Goal: Transaction & Acquisition: Purchase product/service

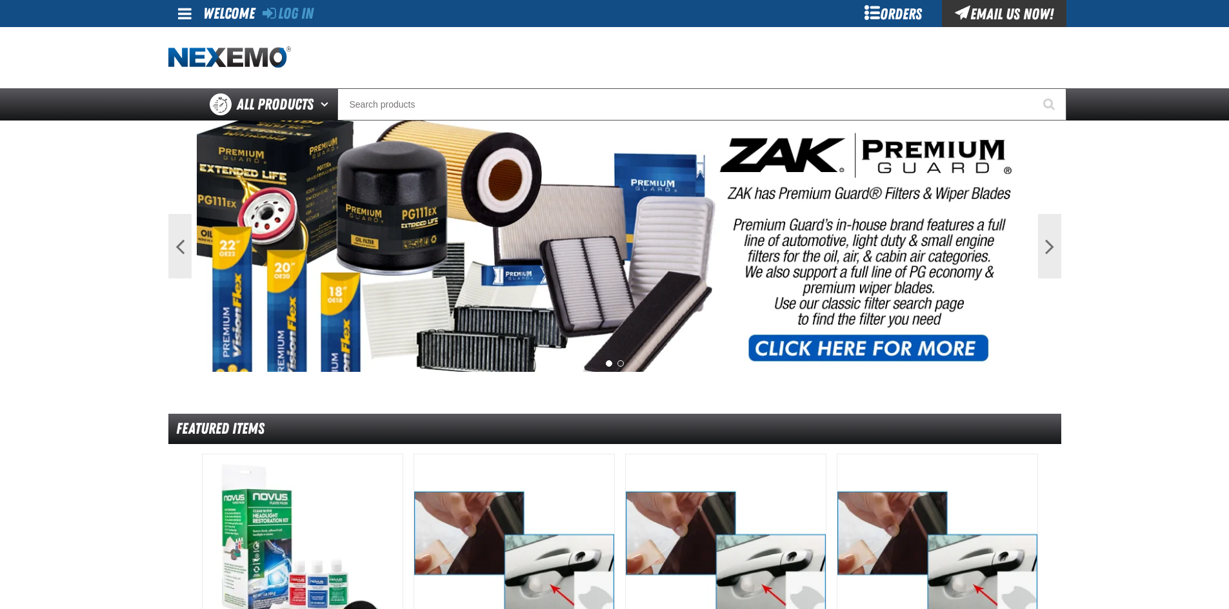
click at [301, 2] on div "Log In" at bounding box center [287, 13] width 51 height 27
click at [307, 6] on link "Log In" at bounding box center [287, 14] width 51 height 18
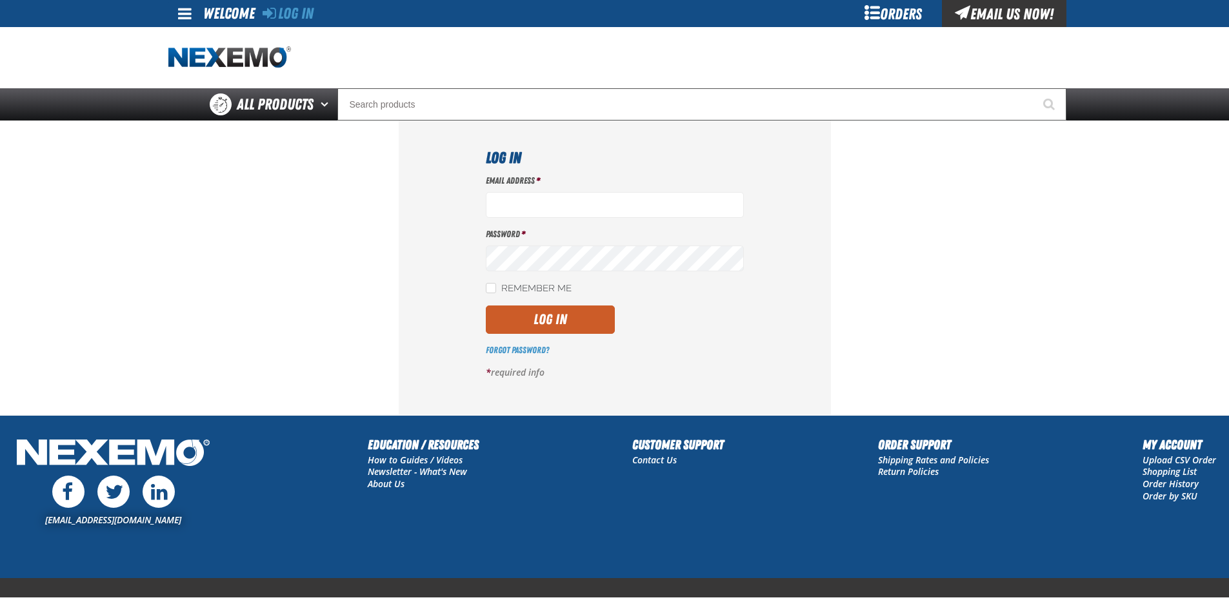
click at [486, 281] on div "Email Address * Password * Remember Me Log In Forgot Password? *" at bounding box center [615, 282] width 258 height 214
click at [503, 287] on label "Remember Me" at bounding box center [529, 289] width 86 height 12
click at [496, 287] on input "Remember Me" at bounding box center [491, 288] width 10 height 10
checkbox input "true"
click at [662, 195] on input "Email Address *" at bounding box center [615, 205] width 258 height 26
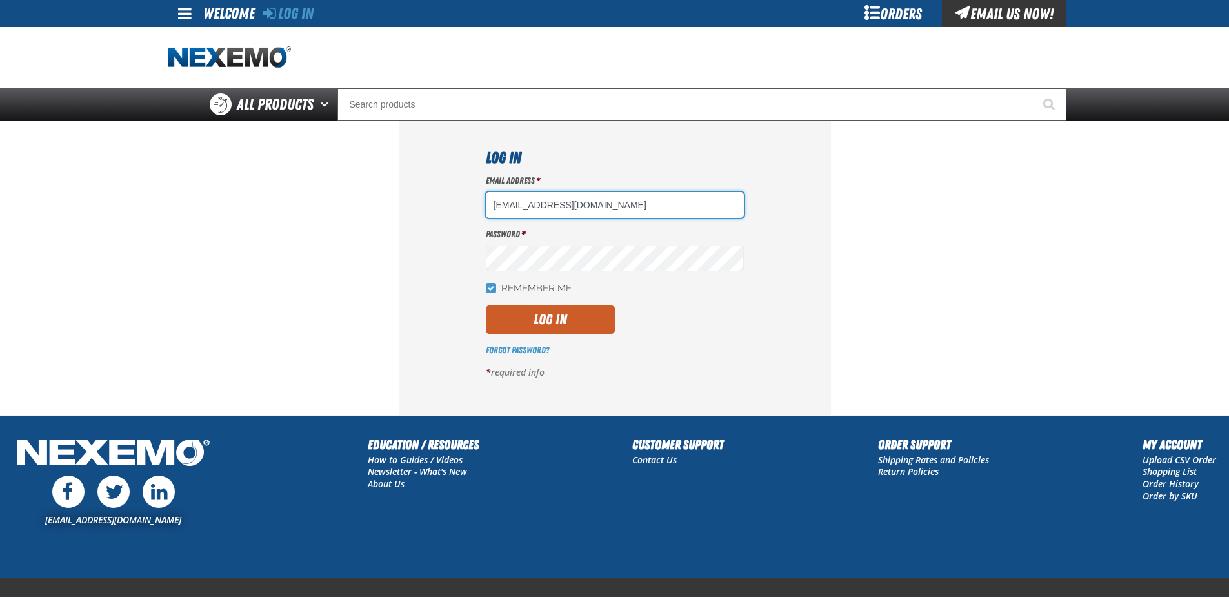
type input "mdominguez04@vtaig.com"
click at [625, 270] on div "Email Address * mdominguez04@vtaig.com Password * Remember Me Log In *" at bounding box center [615, 282] width 258 height 214
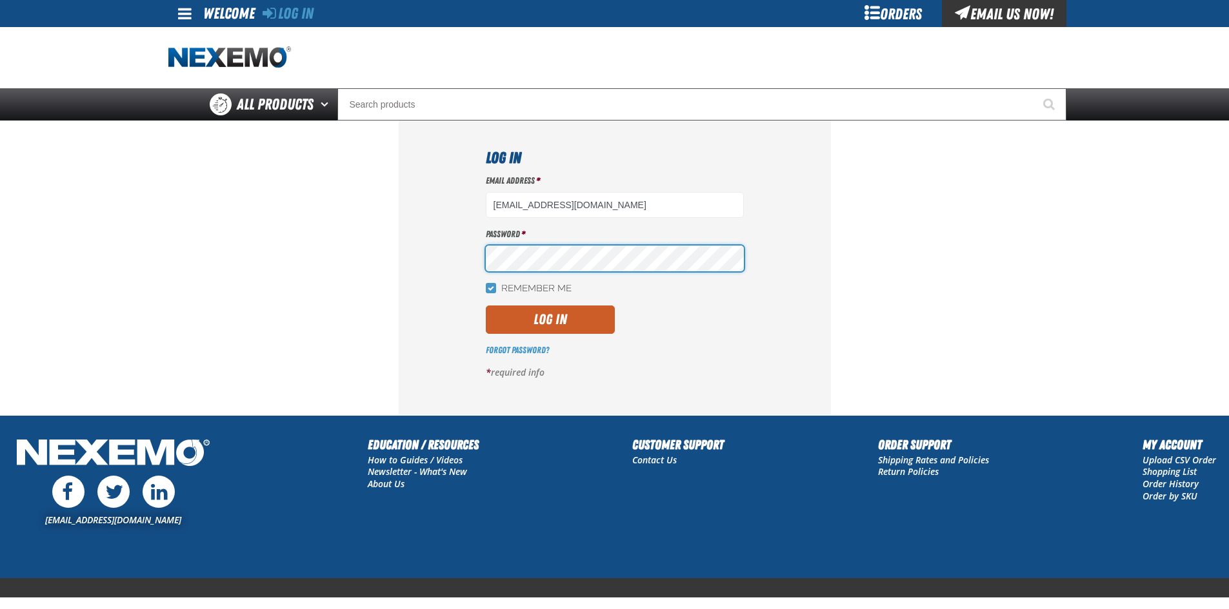
click at [486, 306] on button "Log In" at bounding box center [550, 320] width 129 height 28
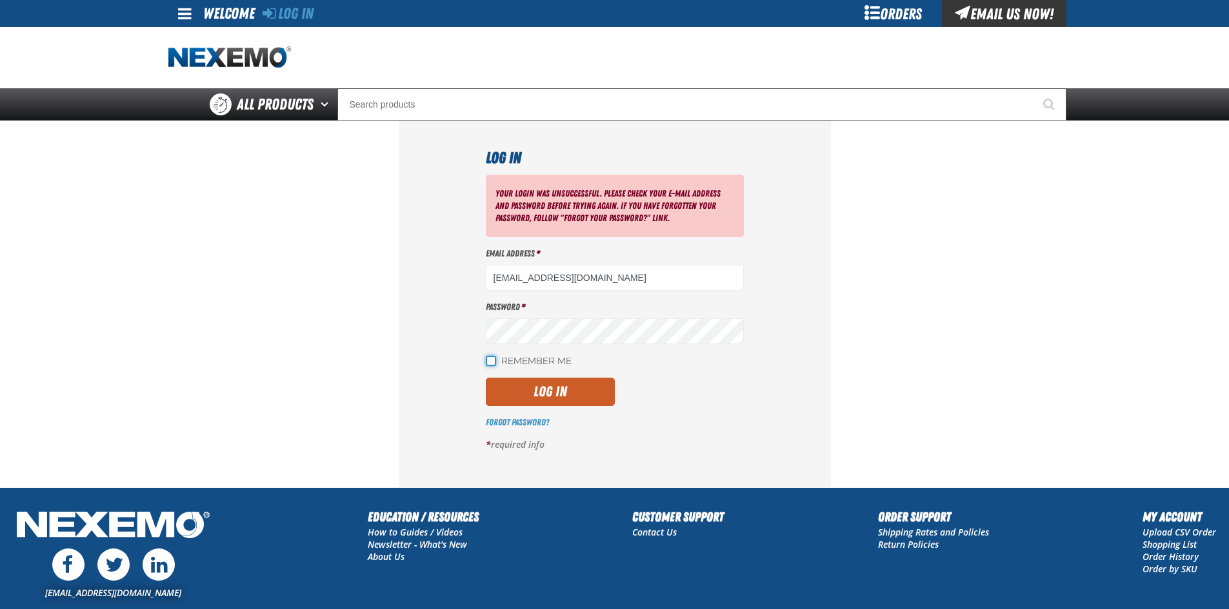
click at [495, 366] on input "Remember Me" at bounding box center [491, 361] width 10 height 10
checkbox input "true"
click at [521, 308] on em "*" at bounding box center [523, 307] width 4 height 10
click at [486, 378] on button "Log In" at bounding box center [550, 392] width 129 height 28
click at [637, 283] on input "[EMAIL_ADDRESS][DOMAIN_NAME]" at bounding box center [615, 278] width 258 height 26
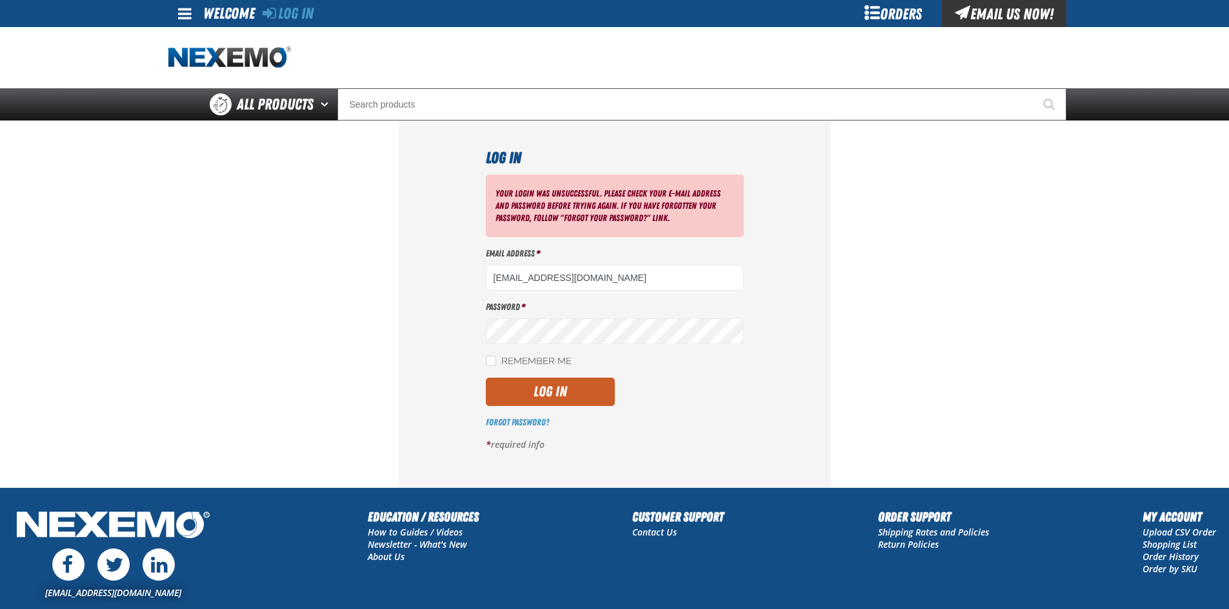
drag, startPoint x: 630, startPoint y: 279, endPoint x: 310, endPoint y: 308, distance: 321.2
click at [310, 308] on section "Log In Your login was unsuccessful. Please check your e-mail address and passwo…" at bounding box center [614, 304] width 893 height 367
type input "[EMAIL_ADDRESS][DOMAIN_NAME]"
click at [636, 314] on div "Password *" at bounding box center [615, 322] width 258 height 43
click at [486, 378] on button "Log In" at bounding box center [550, 392] width 129 height 28
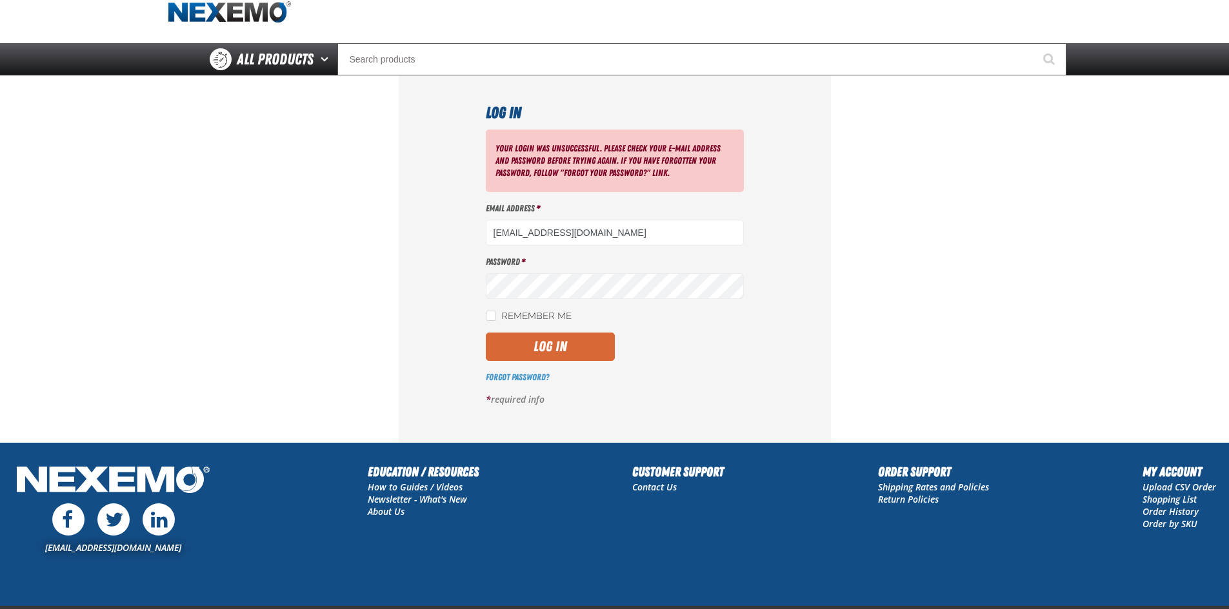
scroll to position [64, 0]
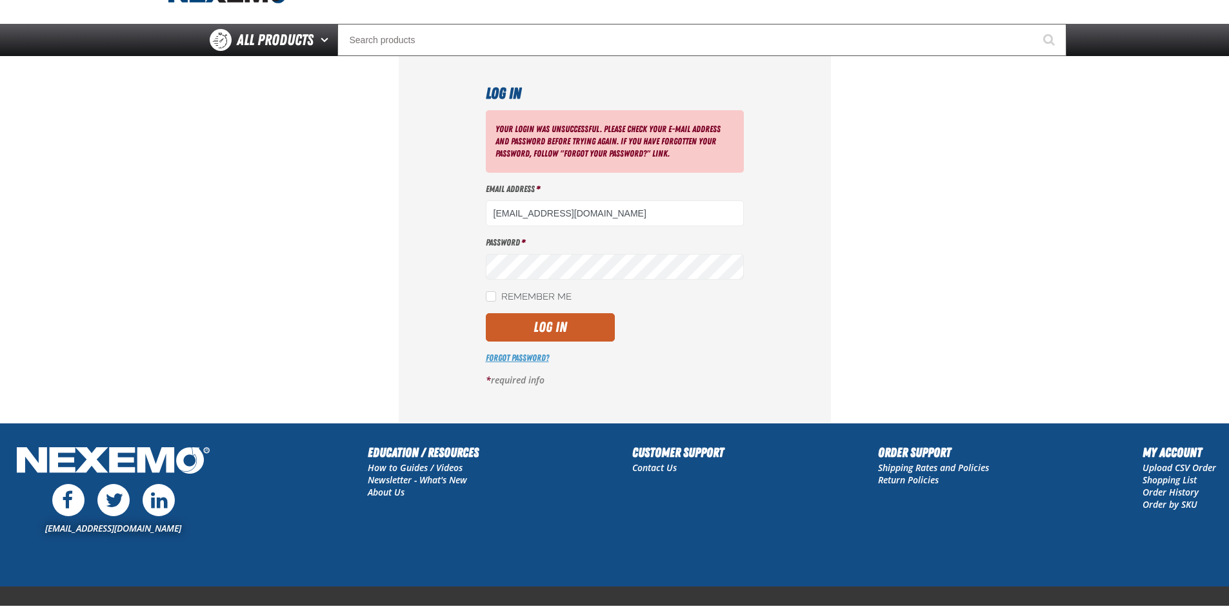
click at [528, 362] on link "Forgot Password?" at bounding box center [517, 358] width 63 height 10
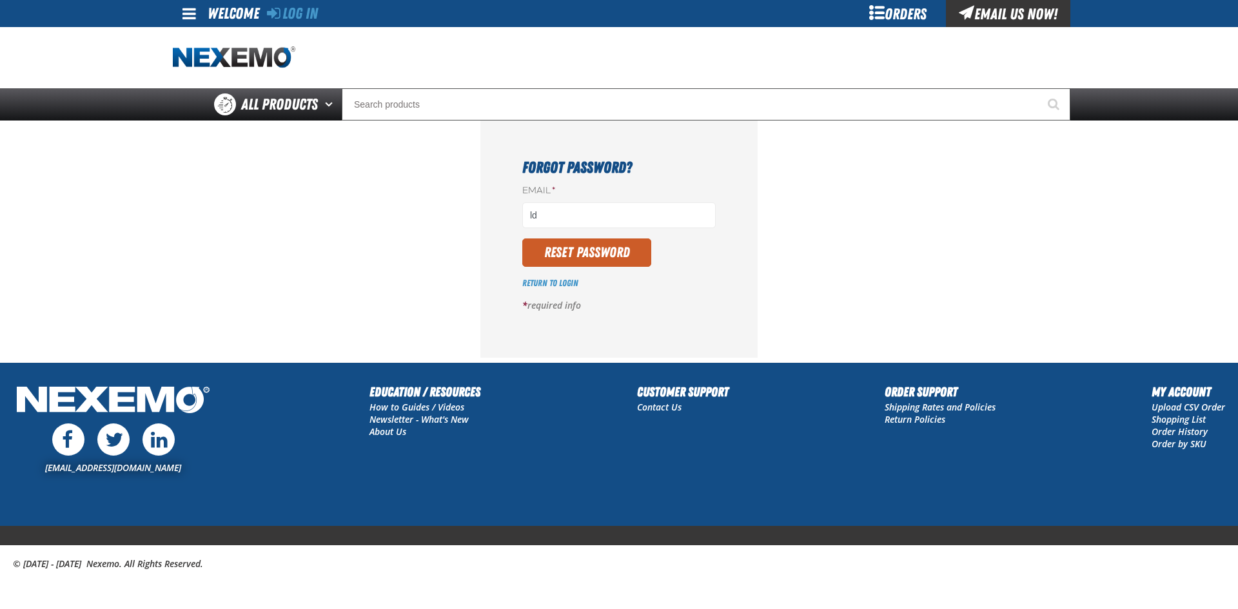
type input "l"
type input "[EMAIL_ADDRESS][DOMAIN_NAME]"
click at [594, 262] on button "Reset Password" at bounding box center [586, 253] width 129 height 28
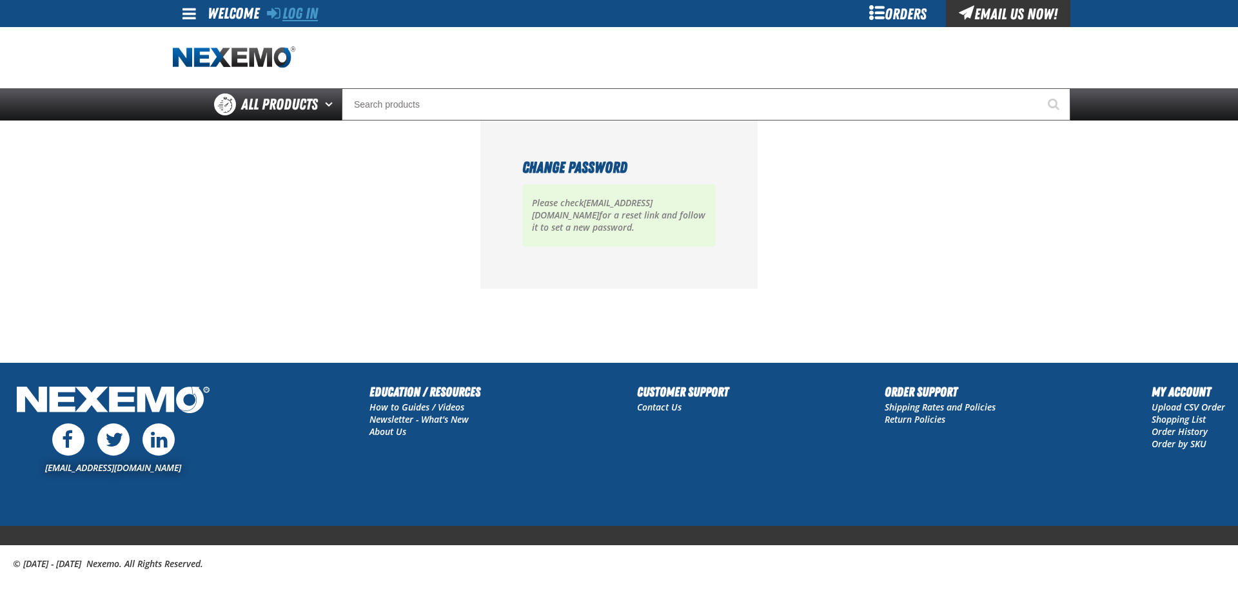
click at [307, 17] on link "Log In" at bounding box center [292, 14] width 51 height 18
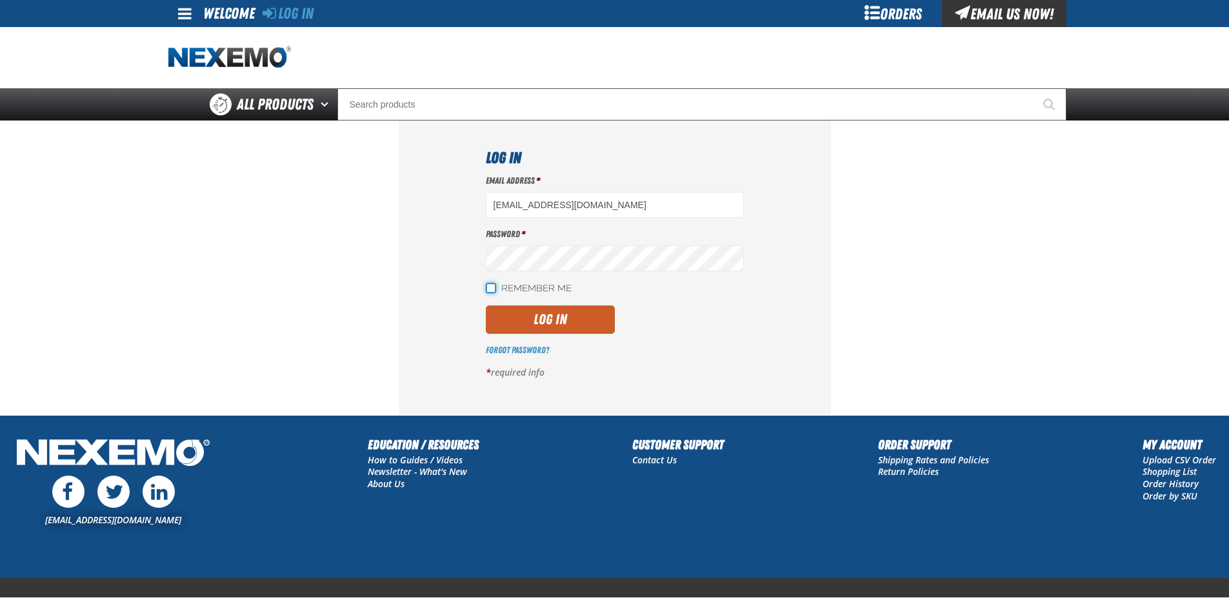
click at [495, 284] on input "Remember Me" at bounding box center [491, 288] width 10 height 10
checkbox input "true"
click at [517, 327] on button "Log In" at bounding box center [550, 320] width 129 height 28
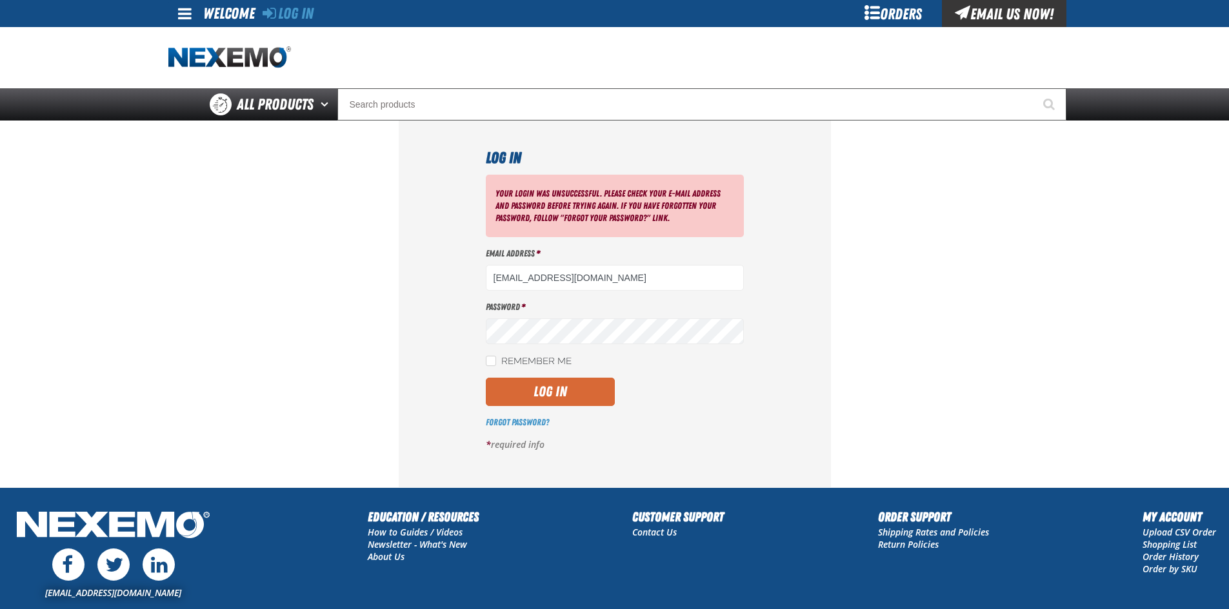
click at [581, 380] on button "Log In" at bounding box center [550, 392] width 129 height 28
click at [498, 282] on input "ldominguez@vtaig.com" at bounding box center [615, 278] width 258 height 26
type input "LDominguez@vtaig.com"
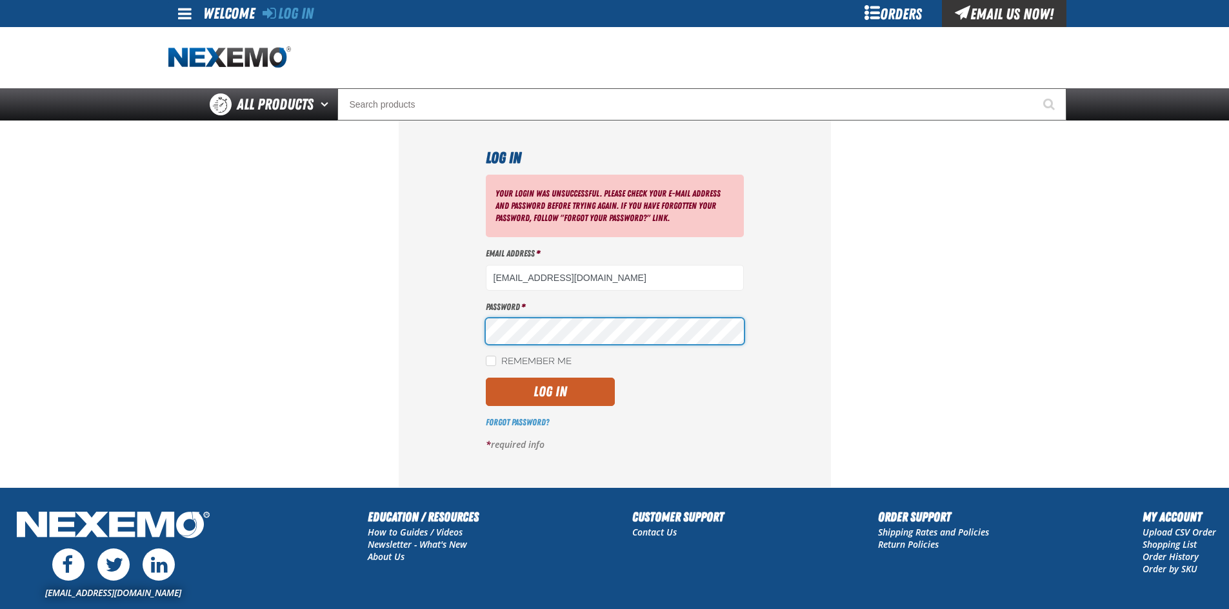
click at [486, 378] on button "Log In" at bounding box center [550, 392] width 129 height 28
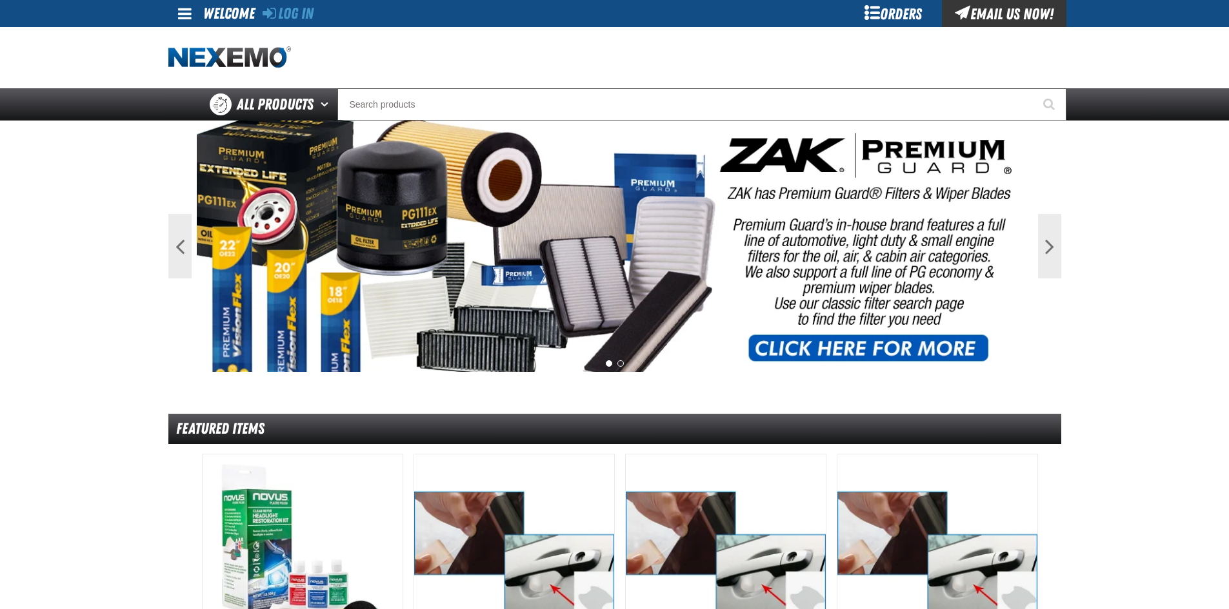
click at [298, 26] on div "Log In" at bounding box center [287, 13] width 51 height 27
click at [298, 24] on div "Log In" at bounding box center [287, 13] width 51 height 27
click at [297, 21] on link "Log In" at bounding box center [287, 14] width 51 height 18
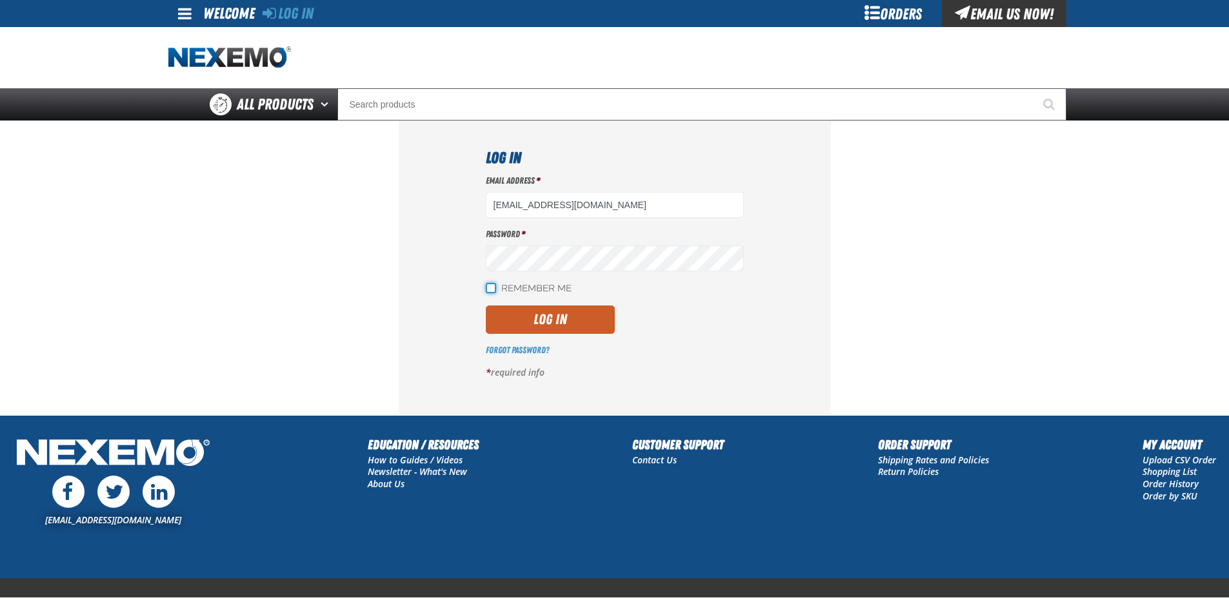
click at [486, 286] on input "Remember Me" at bounding box center [491, 288] width 10 height 10
checkbox input "true"
click at [600, 335] on div "Email Address * LDominguez@vtaig.com Password * Remember Me Log In" at bounding box center [615, 282] width 258 height 214
click at [595, 321] on button "Log In" at bounding box center [550, 320] width 129 height 28
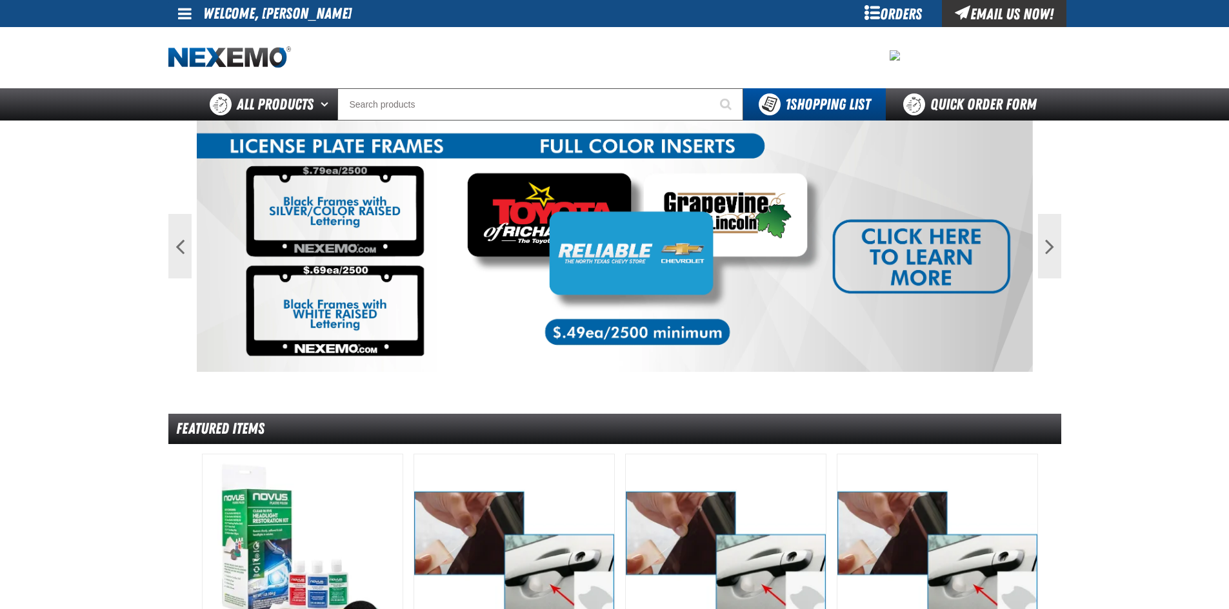
click at [179, 16] on span at bounding box center [185, 13] width 14 height 15
click at [205, 39] on link "My Account My Account" at bounding box center [202, 38] width 57 height 12
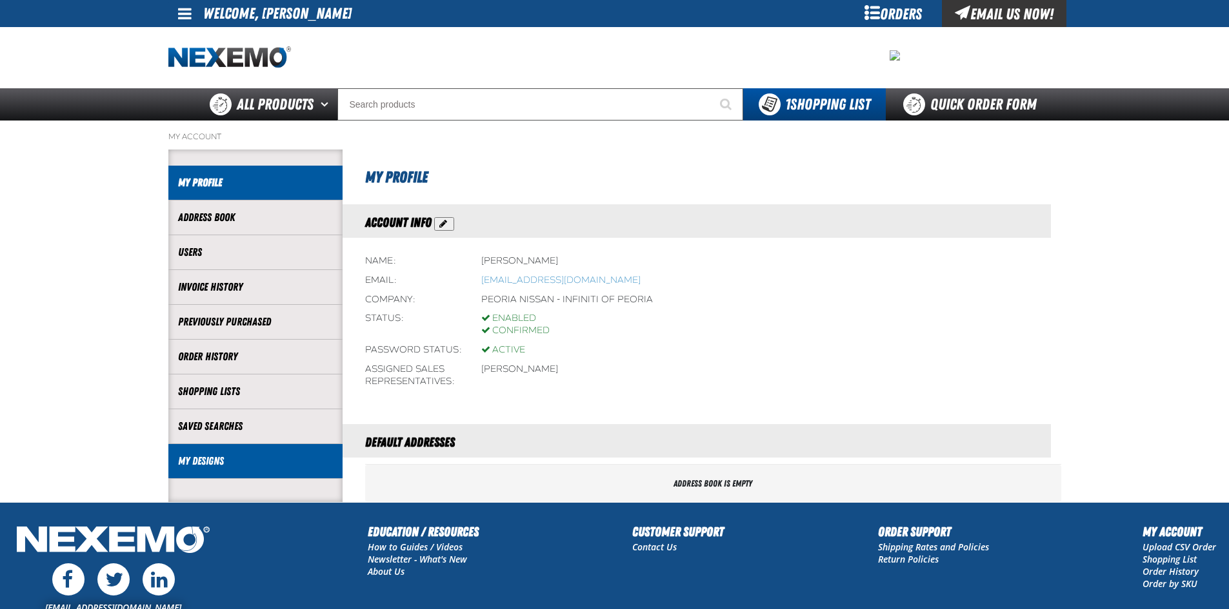
click at [247, 446] on li "My Designs" at bounding box center [255, 461] width 174 height 35
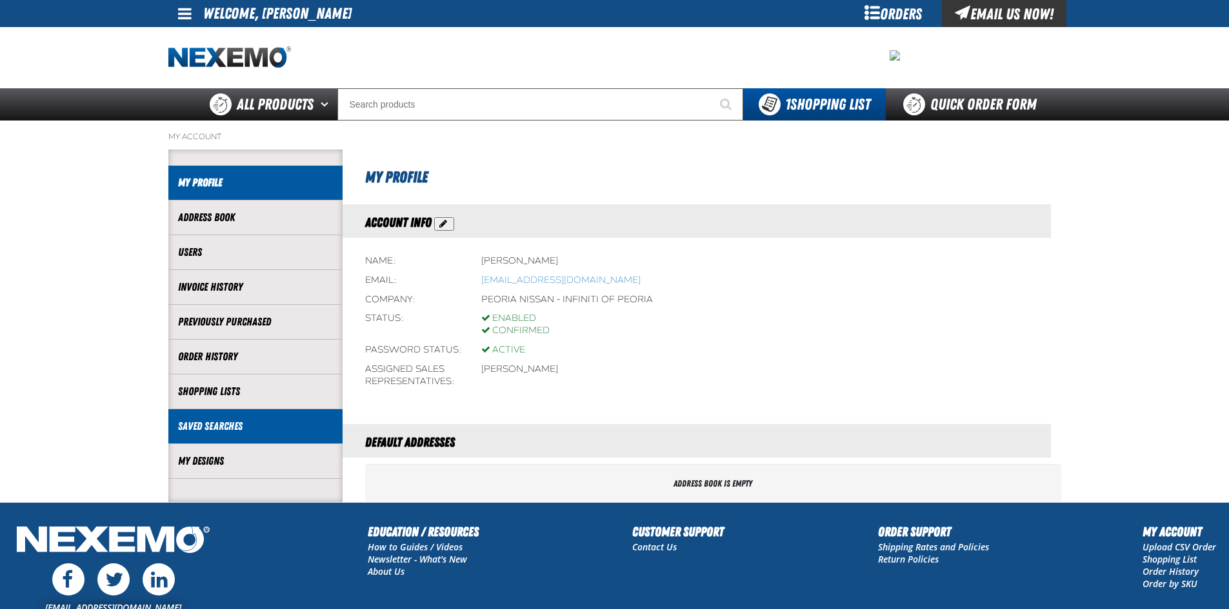
click at [281, 430] on link "Saved Searches" at bounding box center [255, 426] width 155 height 15
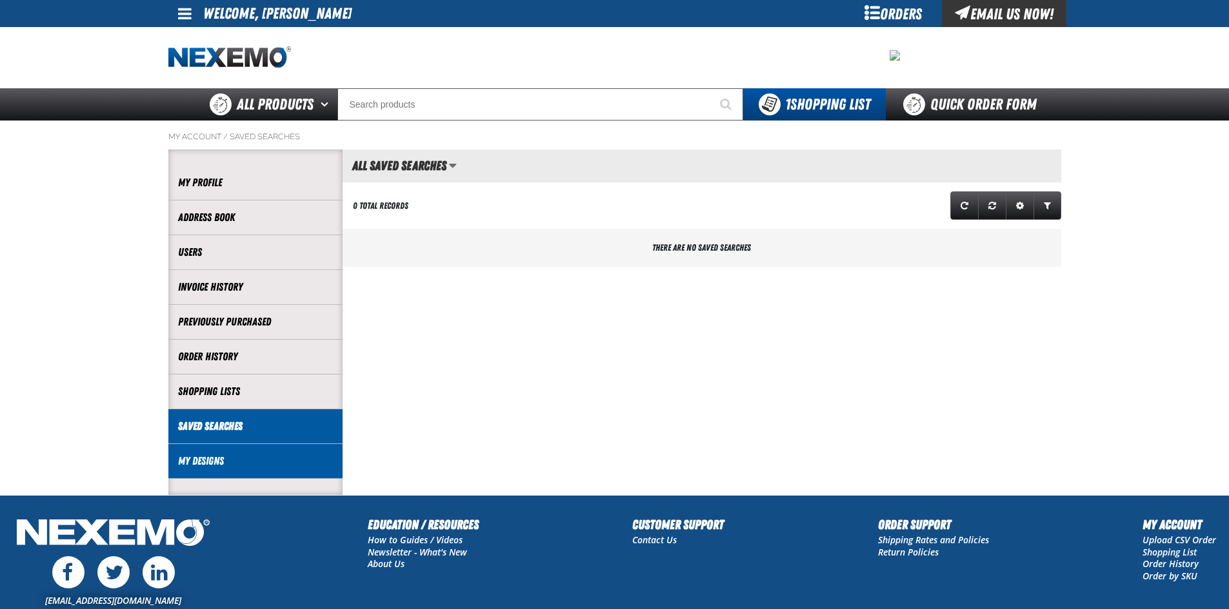
drag, startPoint x: 240, startPoint y: 480, endPoint x: 243, endPoint y: 470, distance: 10.2
click at [241, 477] on li "My Designs" at bounding box center [255, 461] width 174 height 35
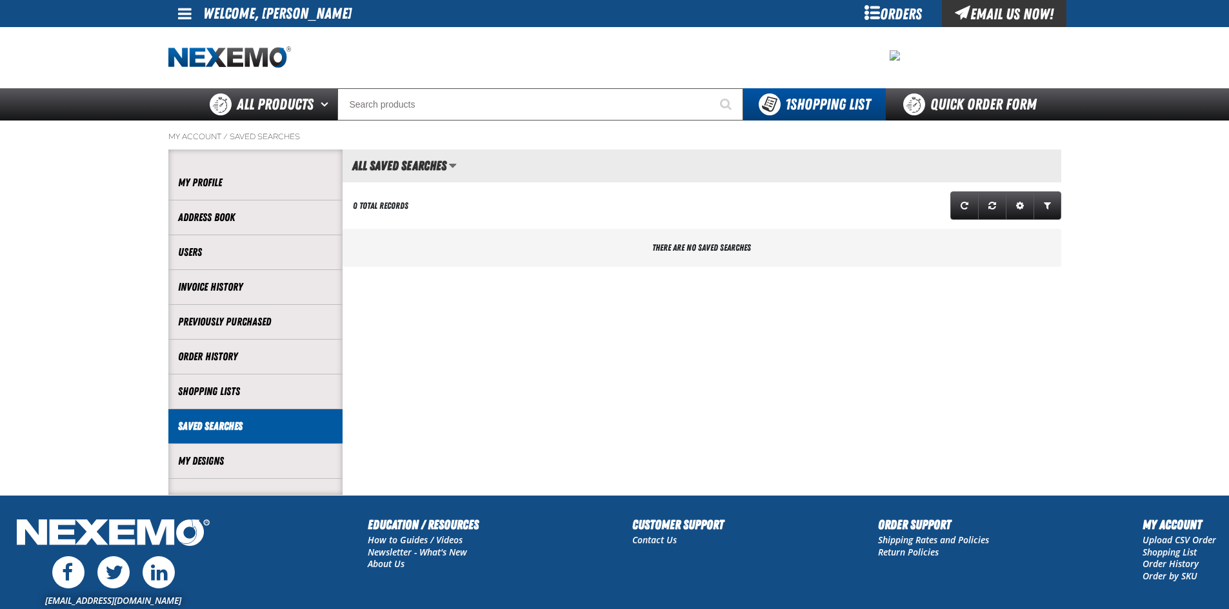
click at [248, 440] on li "Saved Searches" at bounding box center [255, 427] width 174 height 35
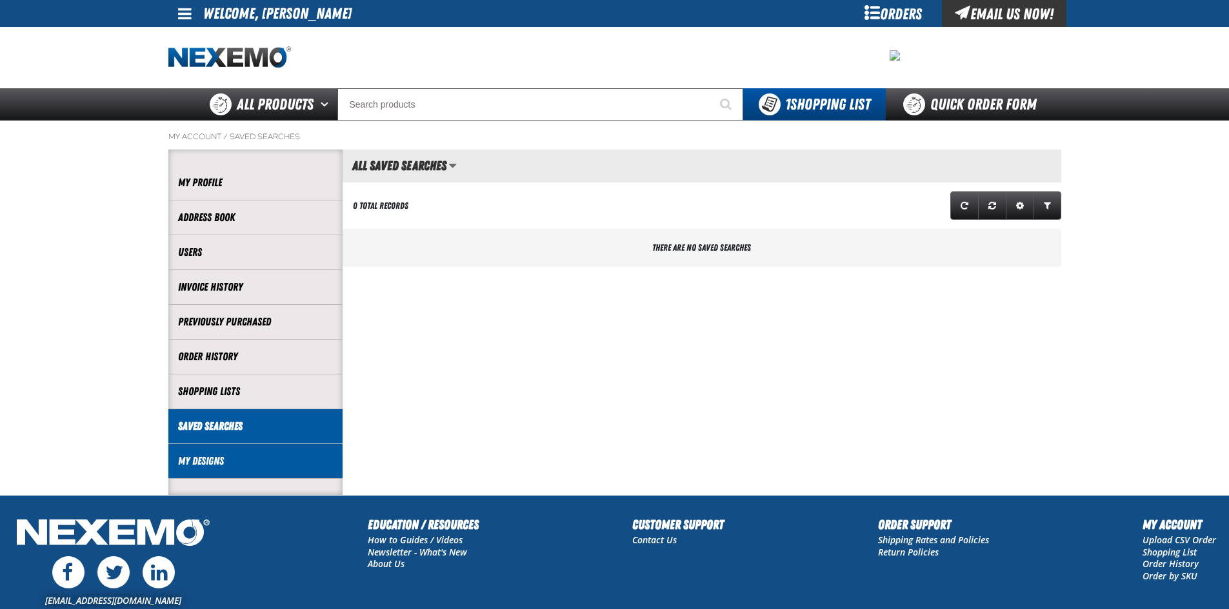
click at [257, 453] on li "My Designs" at bounding box center [255, 461] width 174 height 35
click at [253, 471] on li "My Designs" at bounding box center [255, 461] width 174 height 35
click at [253, 469] on li "My Designs" at bounding box center [255, 461] width 174 height 35
drag, startPoint x: 263, startPoint y: 469, endPoint x: 255, endPoint y: 450, distance: 20.5
click at [261, 463] on li "My Designs" at bounding box center [255, 461] width 174 height 35
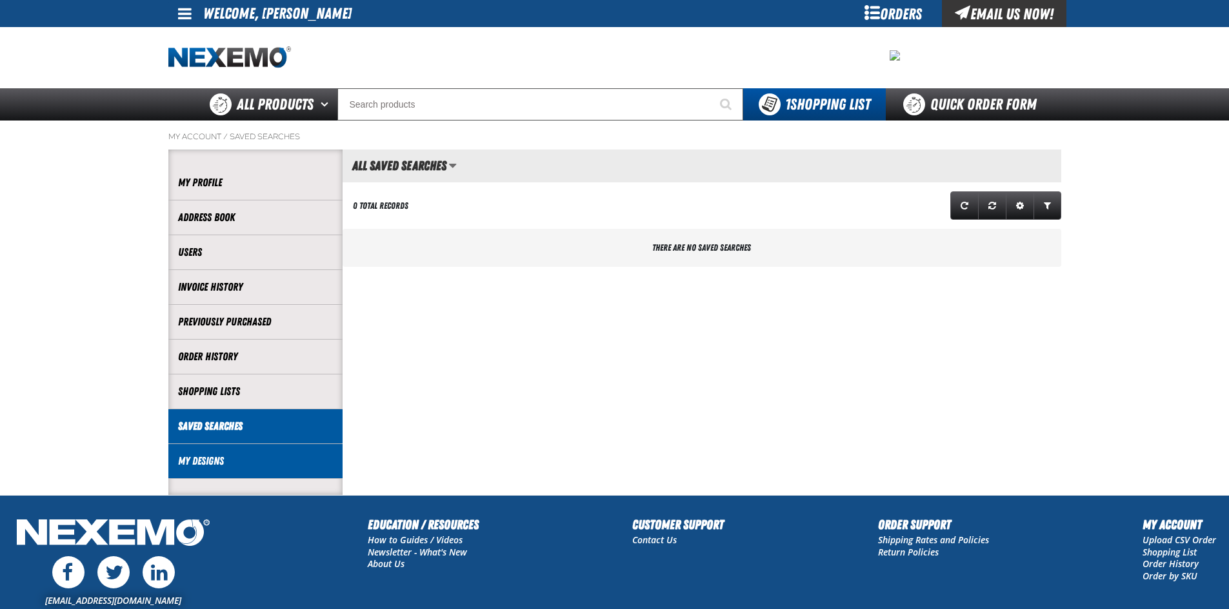
click at [266, 455] on link "My Designs" at bounding box center [255, 461] width 155 height 15
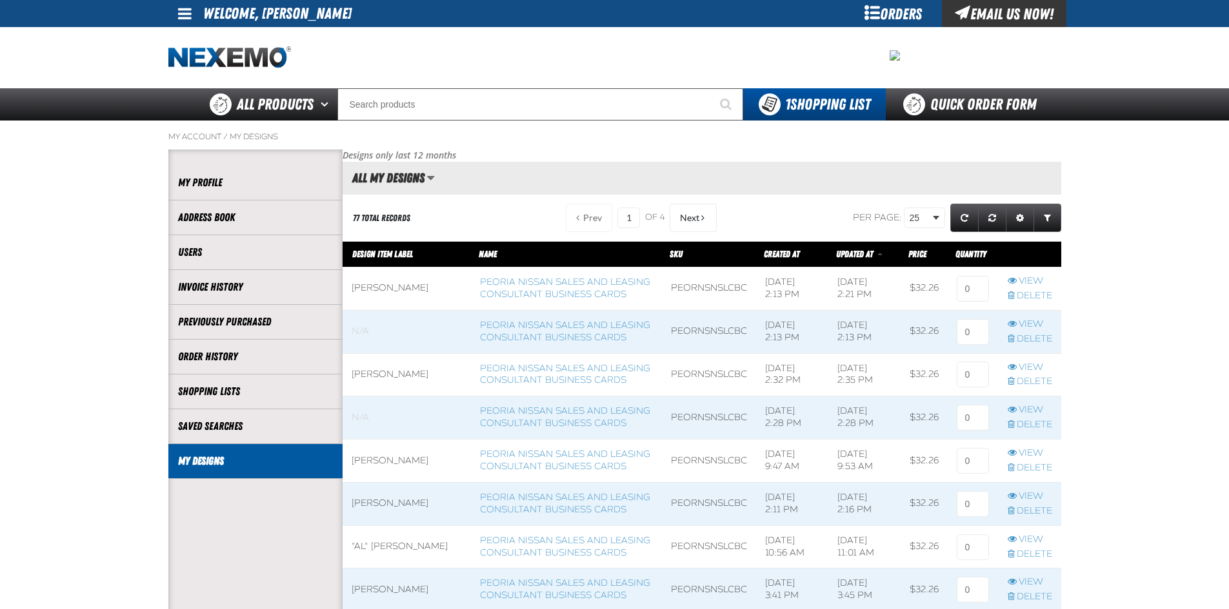
scroll to position [1, 1]
click at [535, 284] on span at bounding box center [566, 289] width 190 height 43
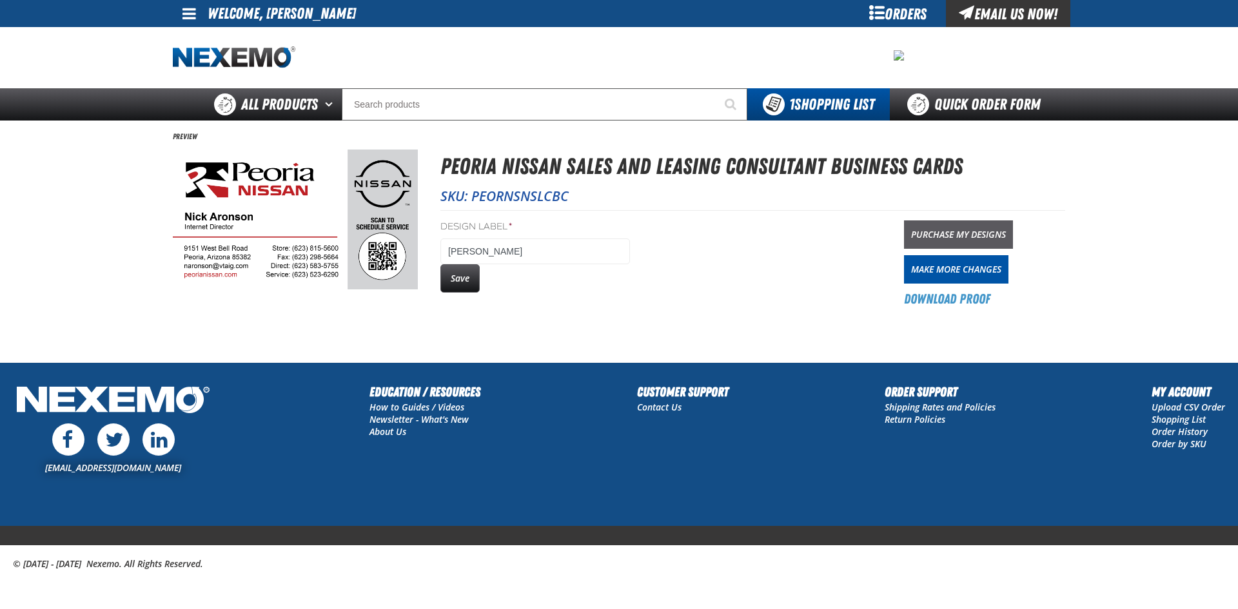
click at [975, 234] on link "Purchase My Designs" at bounding box center [958, 235] width 109 height 28
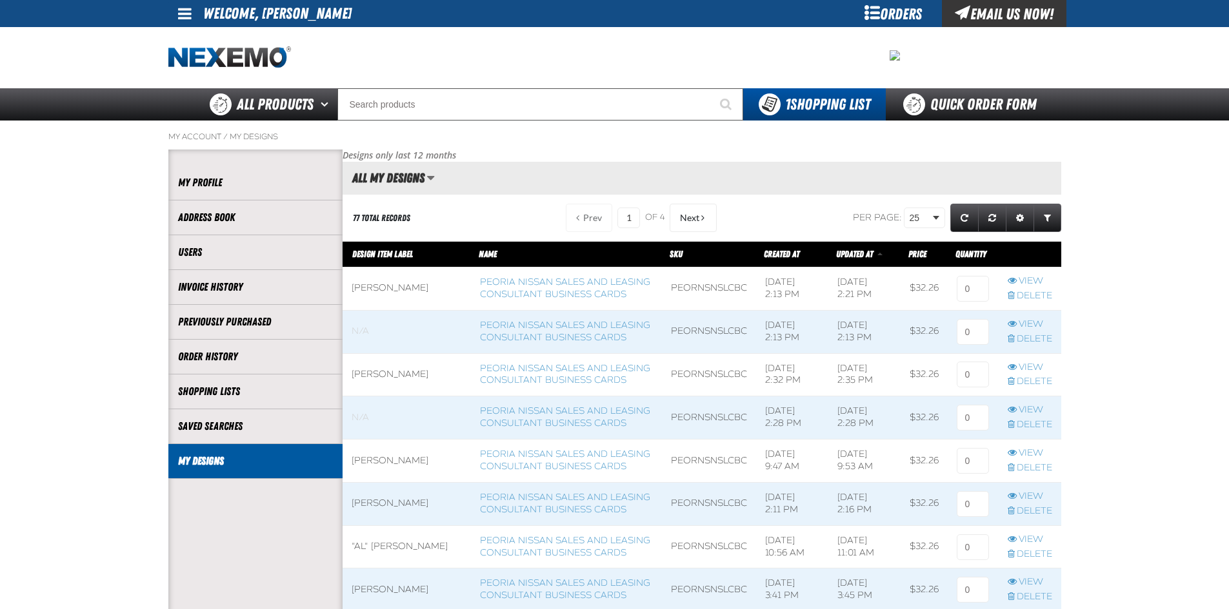
scroll to position [1, 1]
click at [505, 289] on link "Peoria Nissan Sales and Leasing Consultant Business Cards" at bounding box center [565, 288] width 170 height 23
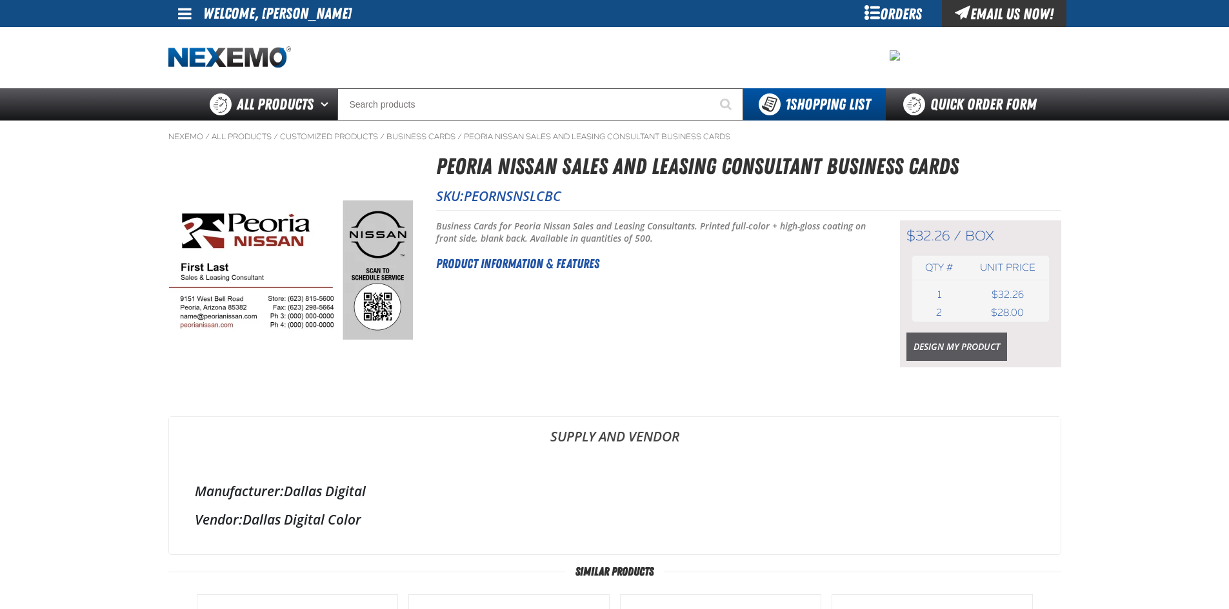
click at [941, 348] on link "Design My Product" at bounding box center [956, 347] width 101 height 28
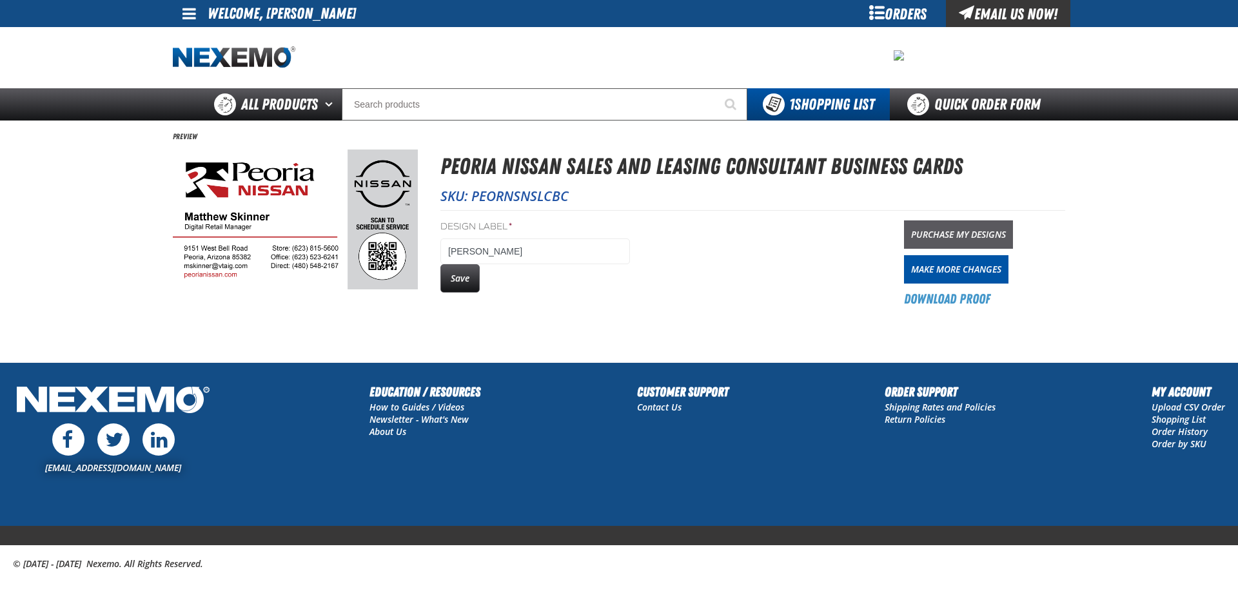
click at [949, 239] on link "Purchase My Designs" at bounding box center [958, 235] width 109 height 28
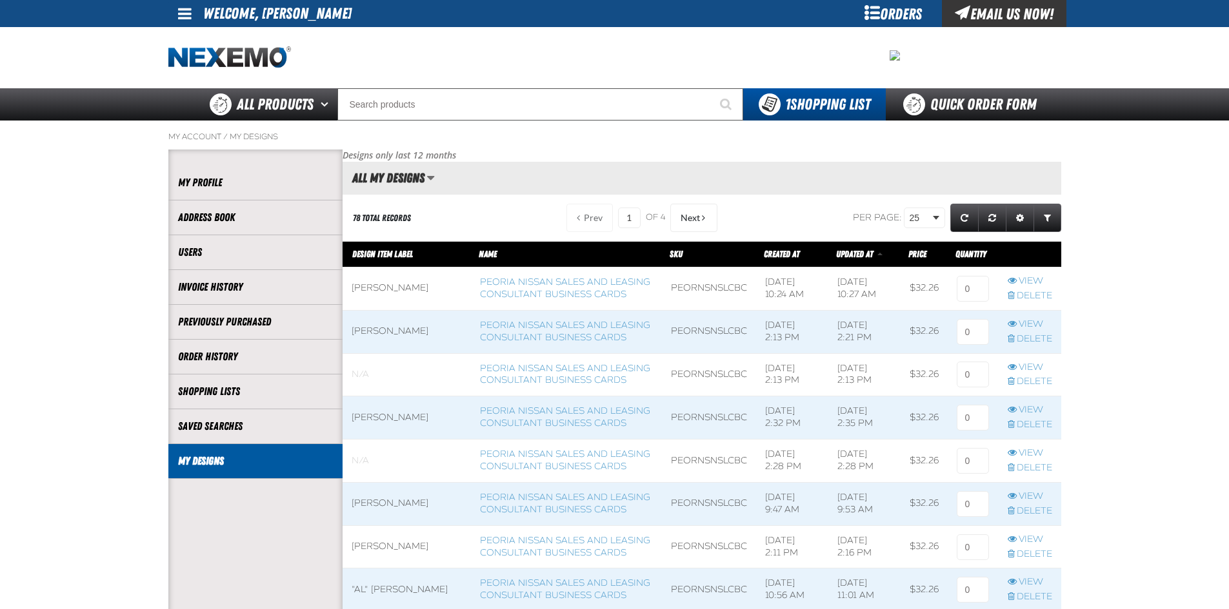
scroll to position [1, 1]
click at [965, 287] on input at bounding box center [972, 289] width 32 height 26
type input "1"
click at [981, 290] on input "1" at bounding box center [972, 289] width 32 height 26
type input "2"
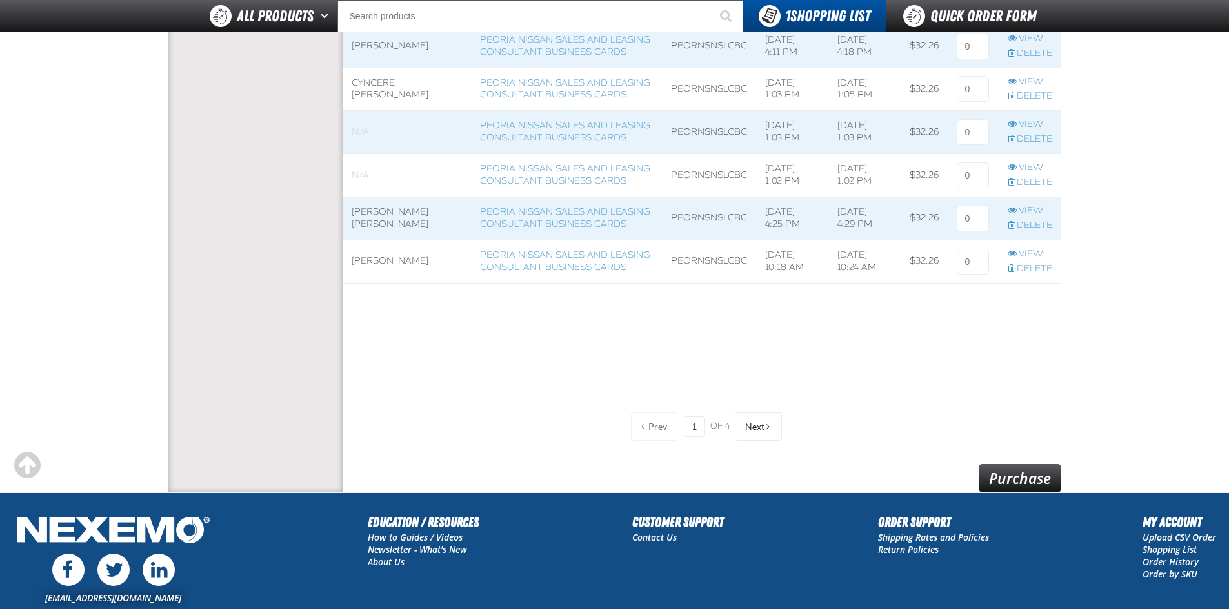
scroll to position [1159, 0]
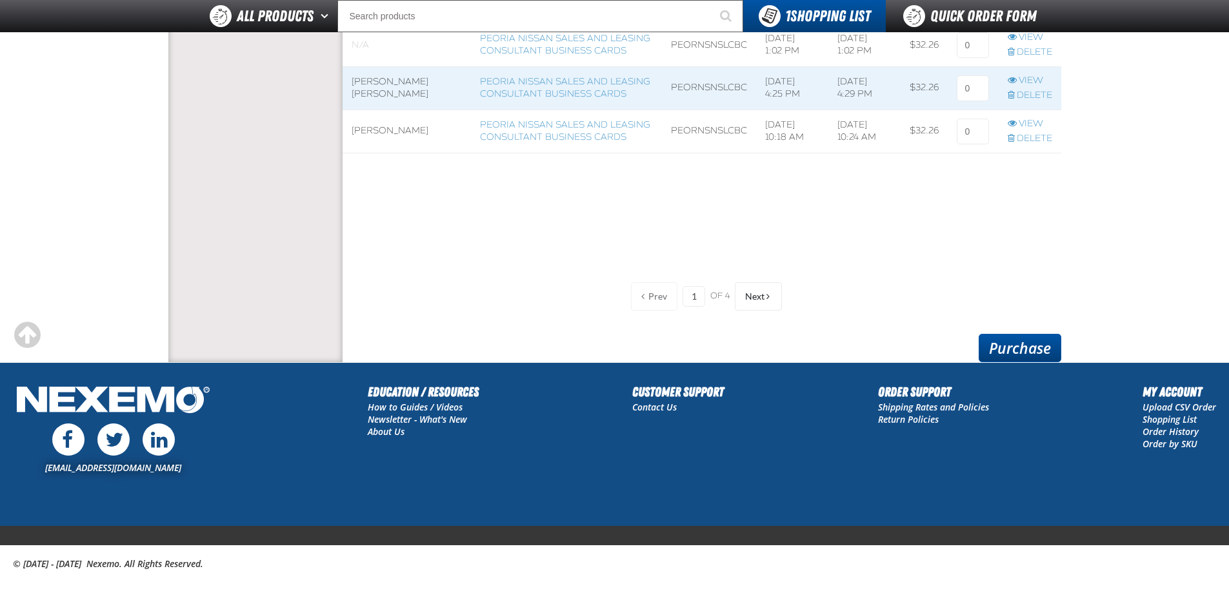
click at [1028, 351] on link "Purchase" at bounding box center [1019, 348] width 83 height 28
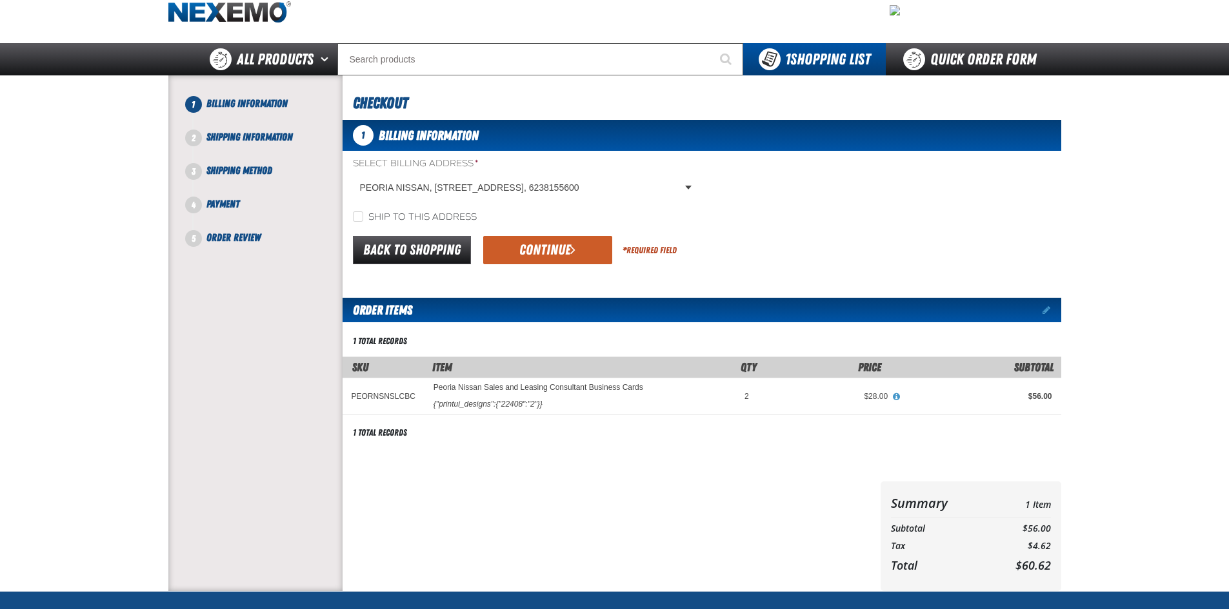
scroll to position [64, 0]
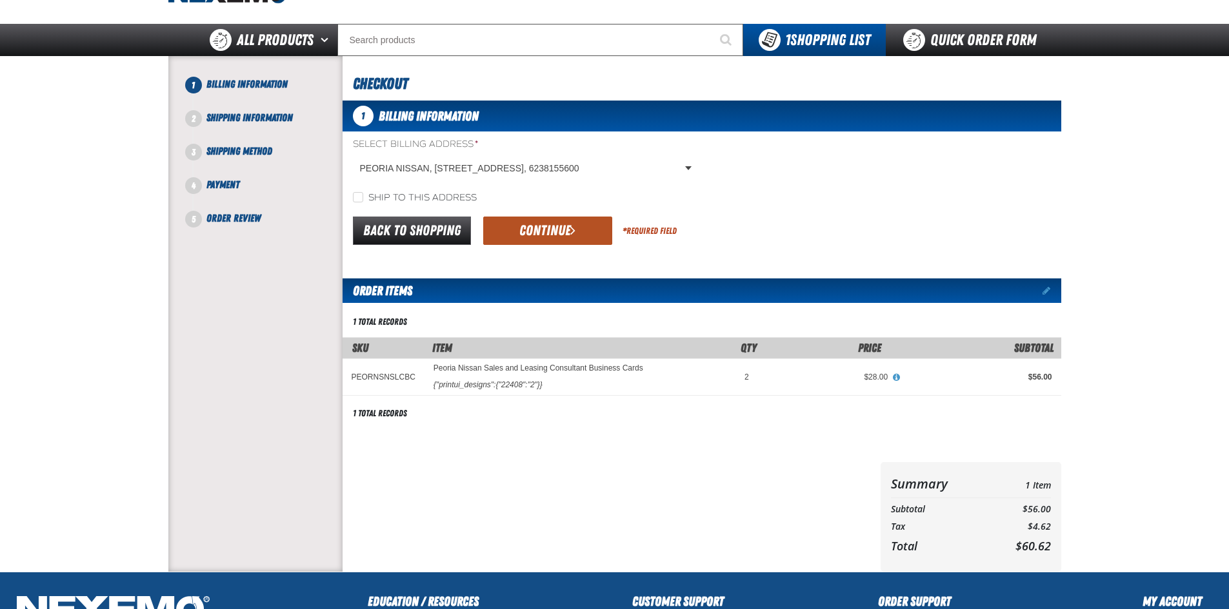
click at [568, 239] on button "Continue" at bounding box center [547, 231] width 129 height 28
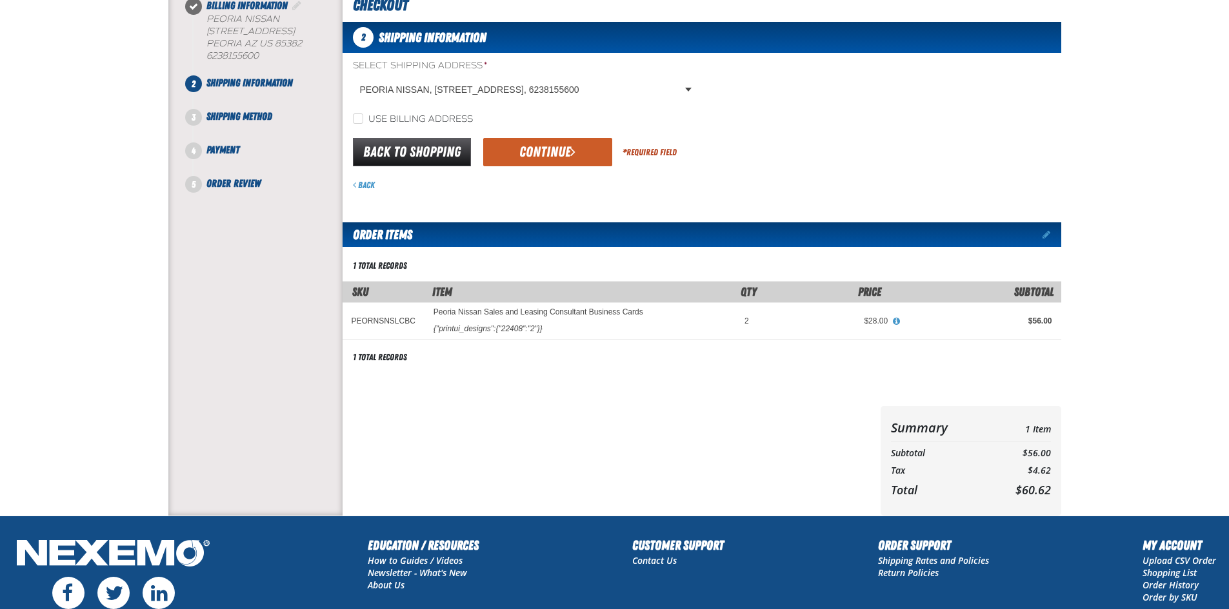
scroll to position [6, 0]
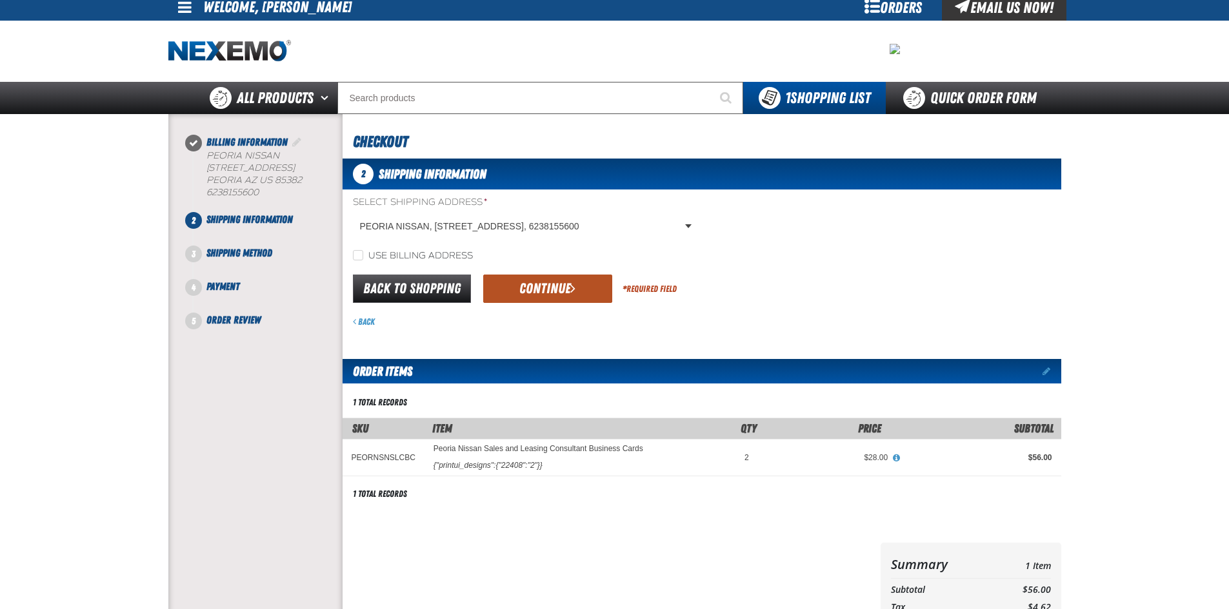
click at [523, 288] on button "Continue" at bounding box center [547, 289] width 129 height 28
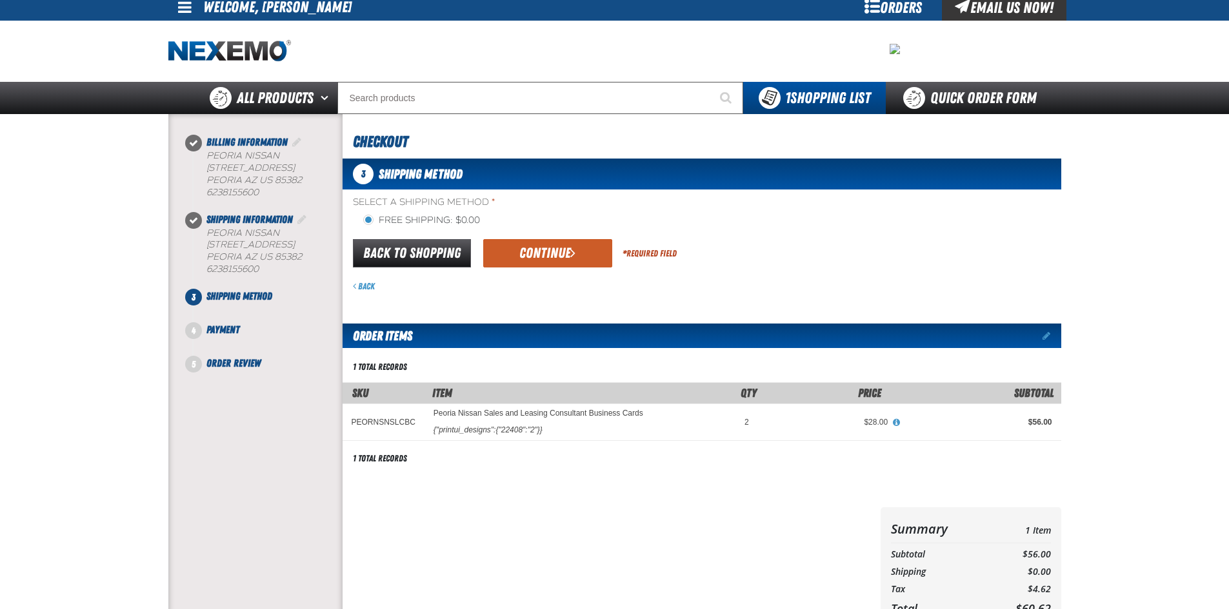
click at [559, 269] on div "Back to Shopping Continue * Required Field" at bounding box center [701, 253] width 718 height 33
click at [560, 262] on button "Continue" at bounding box center [547, 253] width 129 height 28
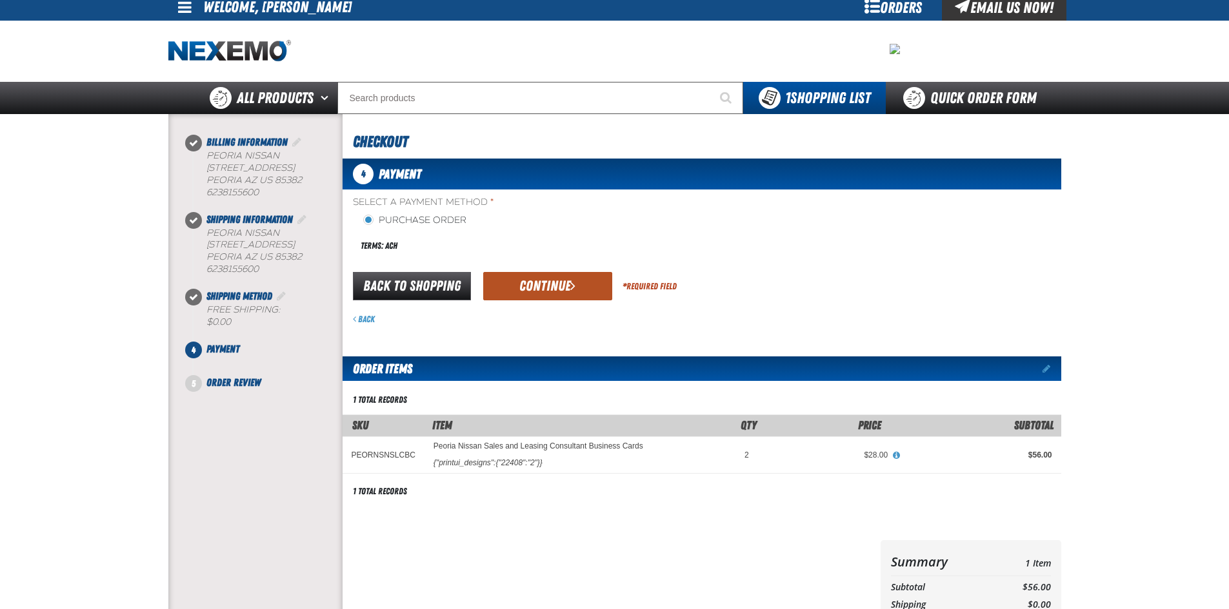
click at [561, 290] on button "Continue" at bounding box center [547, 286] width 129 height 28
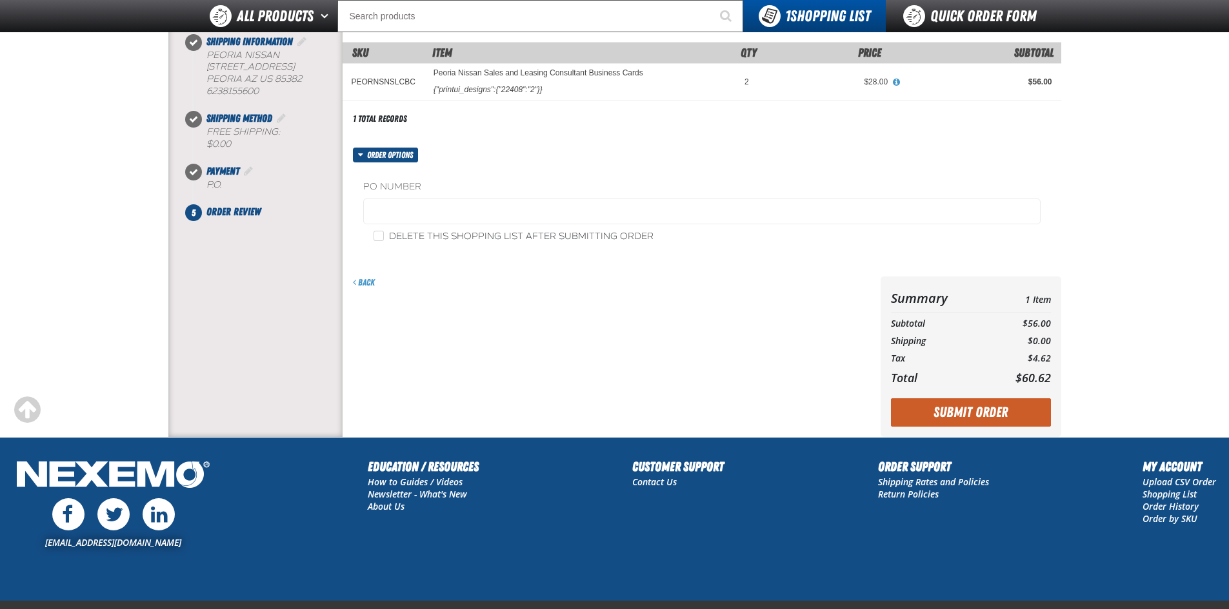
scroll to position [200, 0]
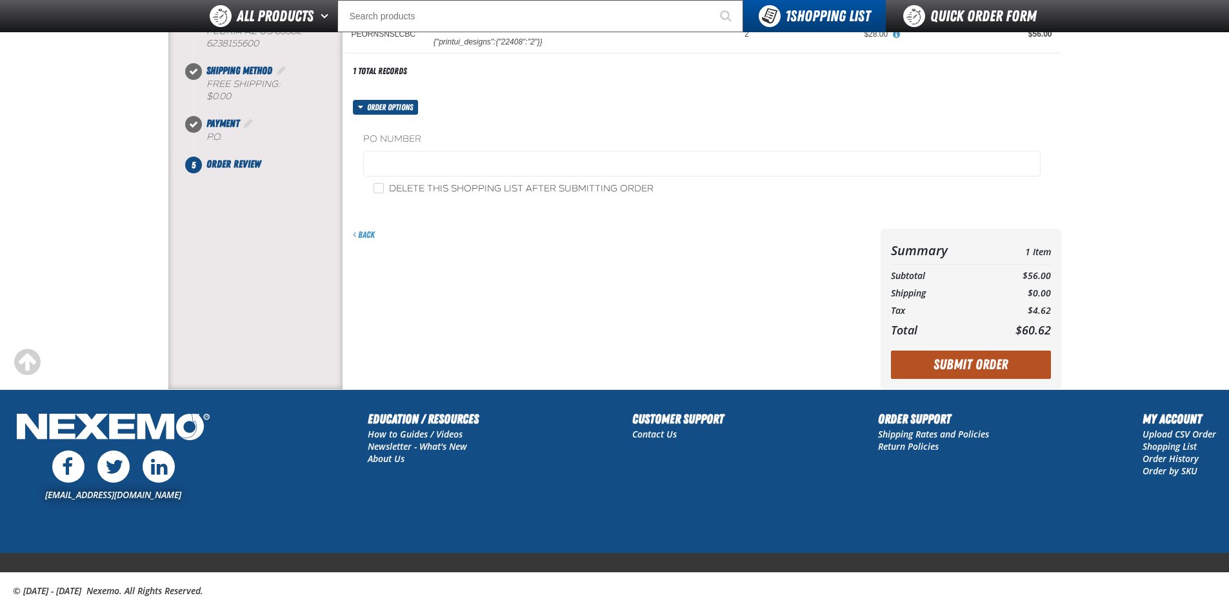
click at [920, 368] on button "Submit Order" at bounding box center [971, 365] width 160 height 28
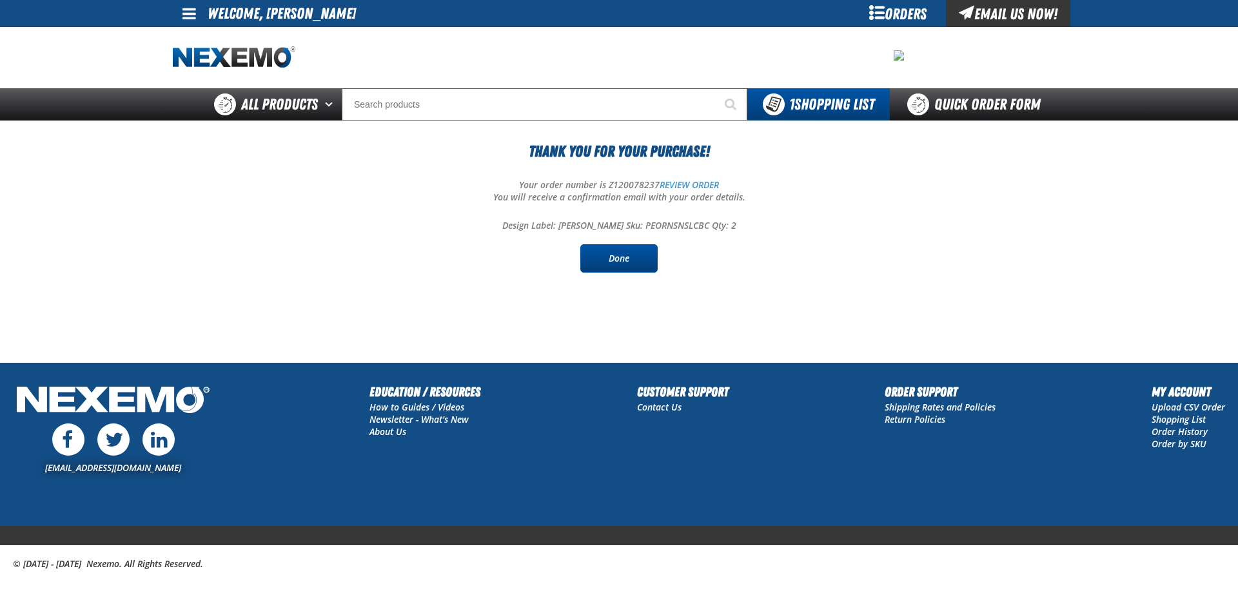
click at [597, 268] on link "Done" at bounding box center [618, 258] width 77 height 28
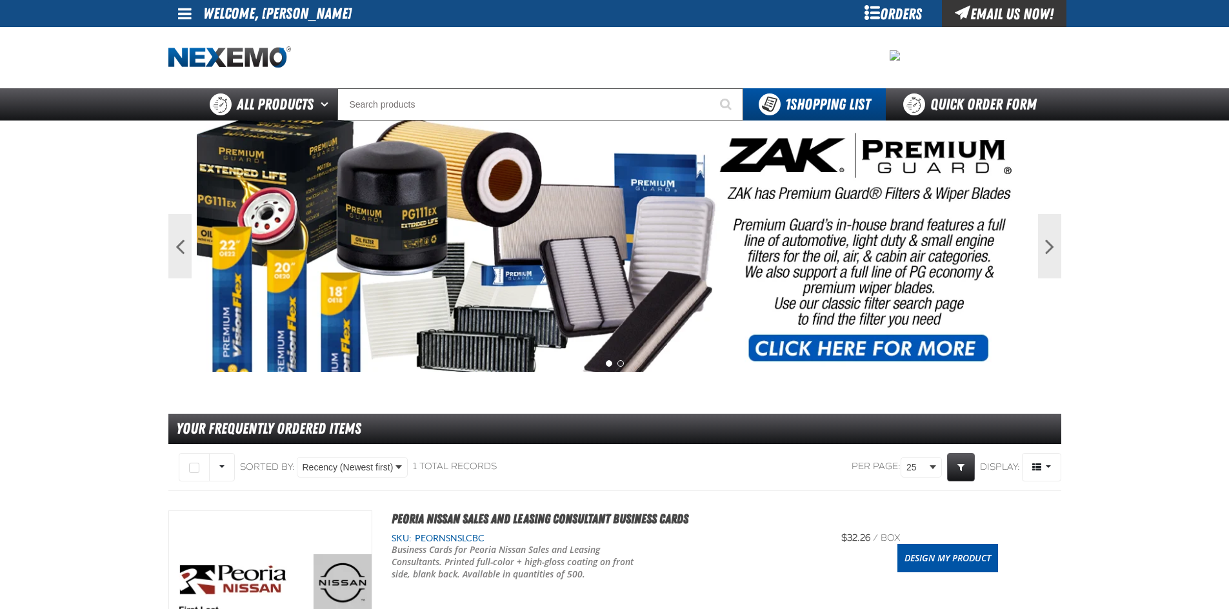
drag, startPoint x: 40, startPoint y: 316, endPoint x: 45, endPoint y: 310, distance: 8.3
click at [45, 313] on main "Previous Next 1 2 Your Frequently Ordered Items" at bounding box center [614, 461] width 1229 height 681
click at [179, 11] on span at bounding box center [185, 13] width 14 height 15
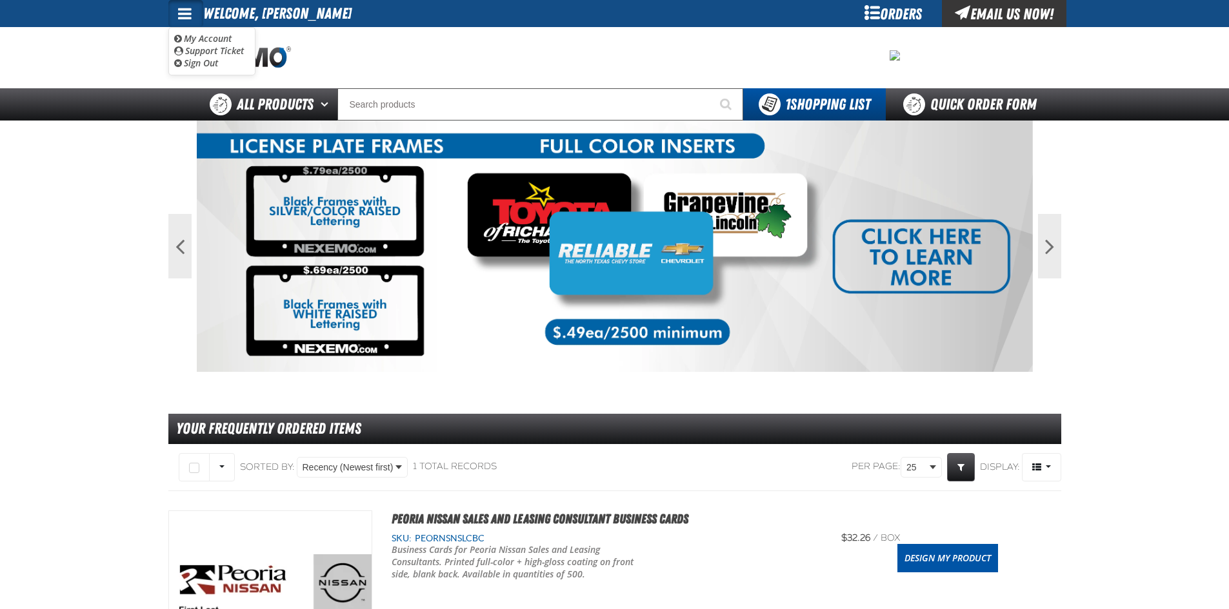
drag, startPoint x: 192, startPoint y: 72, endPoint x: 199, endPoint y: 59, distance: 15.3
click at [194, 66] on ul "My Account My Account Support Ticket Support Ticket Sign Out Sign Out" at bounding box center [211, 51] width 87 height 48
click at [202, 55] on img at bounding box center [229, 57] width 123 height 23
click at [191, 17] on span at bounding box center [185, 13] width 14 height 15
click at [210, 61] on link "Sign Out Sign Out" at bounding box center [196, 63] width 44 height 12
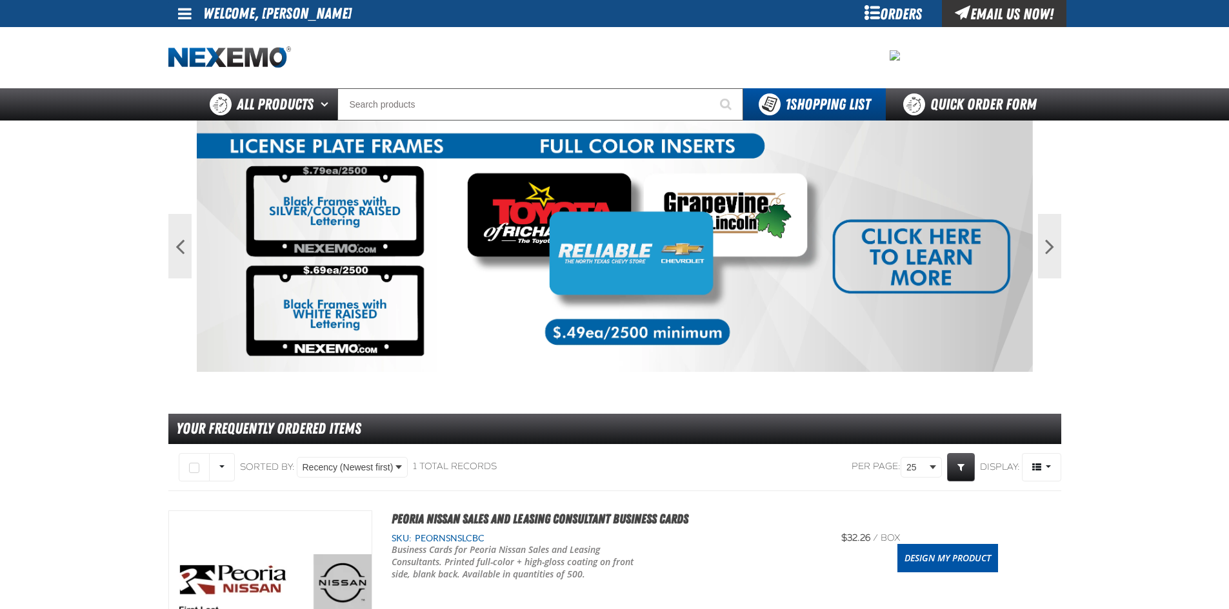
click at [210, 61] on img at bounding box center [229, 57] width 123 height 23
